Goal: Navigation & Orientation: Find specific page/section

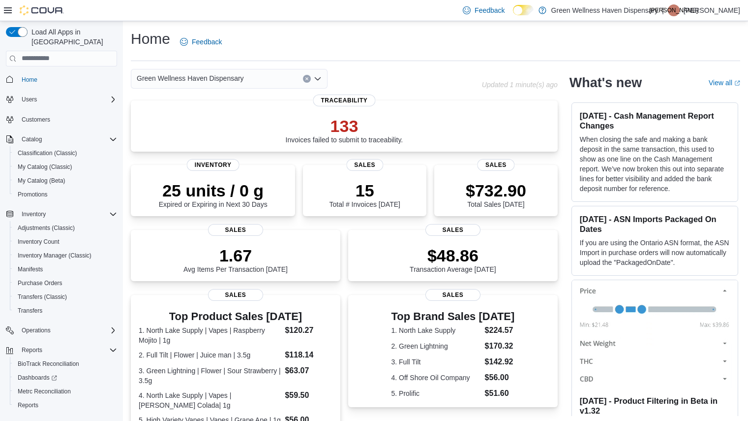
click at [127, 177] on div "Home Feedback Green Wellness Haven Dispensary Updated 1 minute(s) ago 133 Invoi…" at bounding box center [435, 338] width 625 height 634
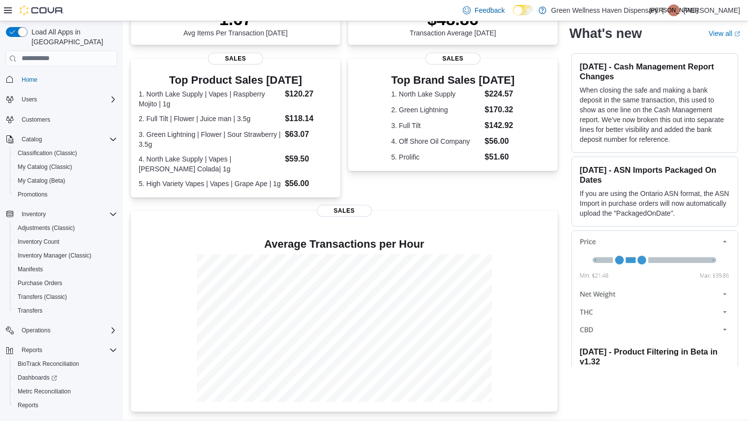
scroll to position [236, 0]
